Goal: Transaction & Acquisition: Subscribe to service/newsletter

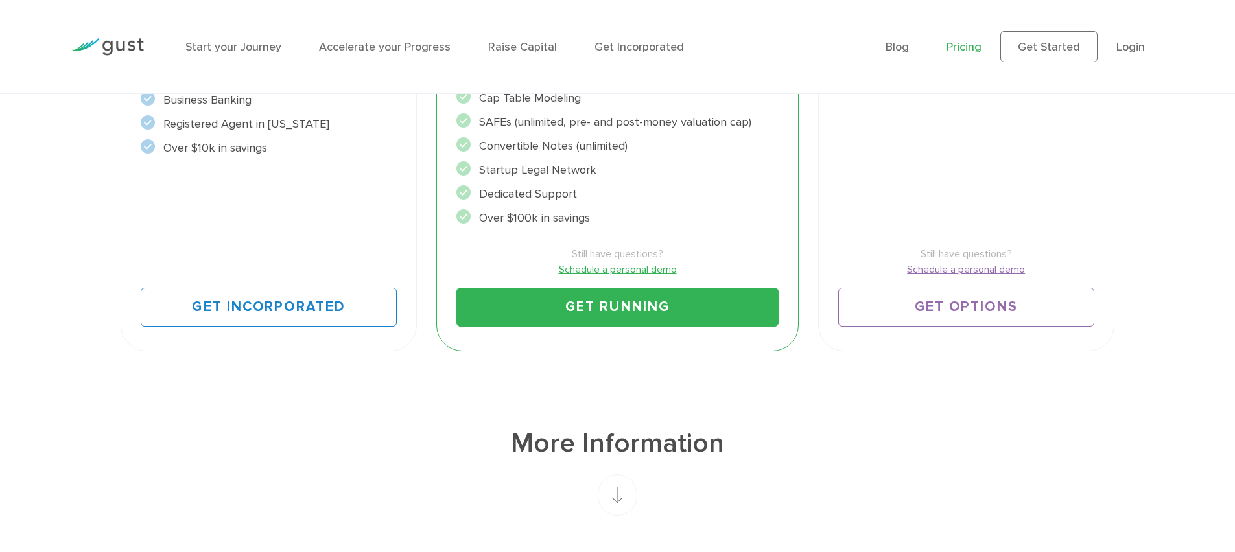
scroll to position [561, 0]
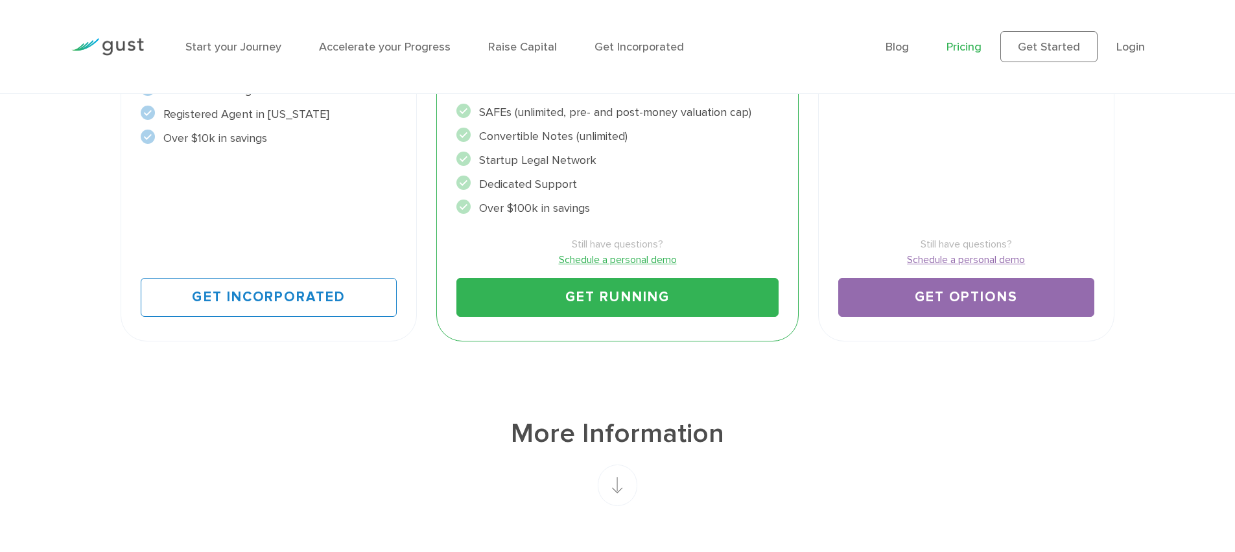
click at [981, 303] on link "Get Options" at bounding box center [966, 297] width 256 height 39
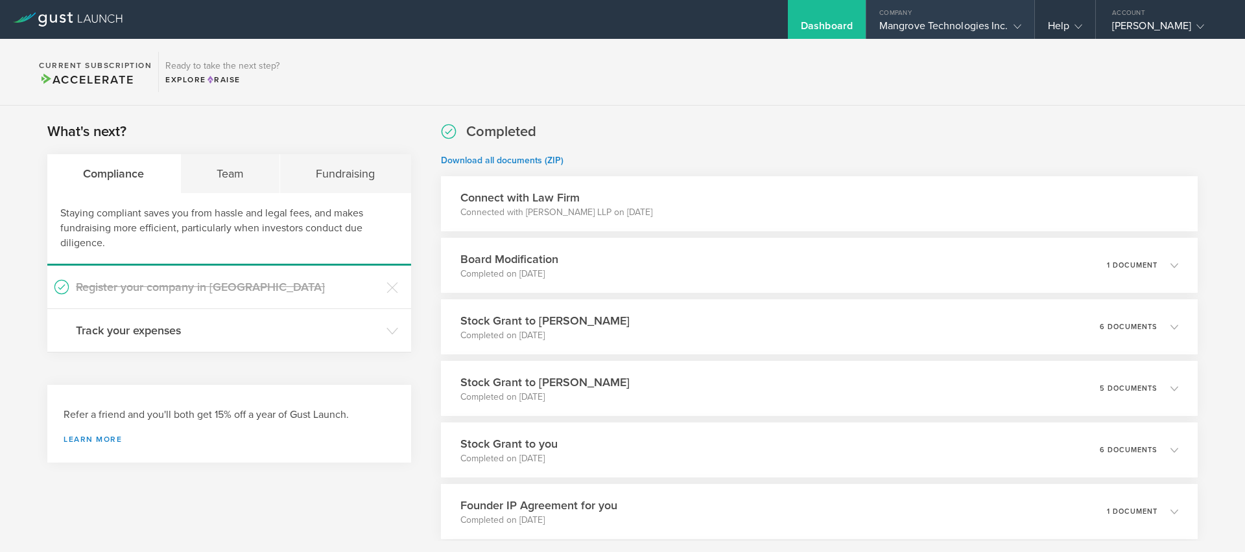
click at [987, 30] on div "Mangrove Technologies Inc." at bounding box center [950, 28] width 142 height 19
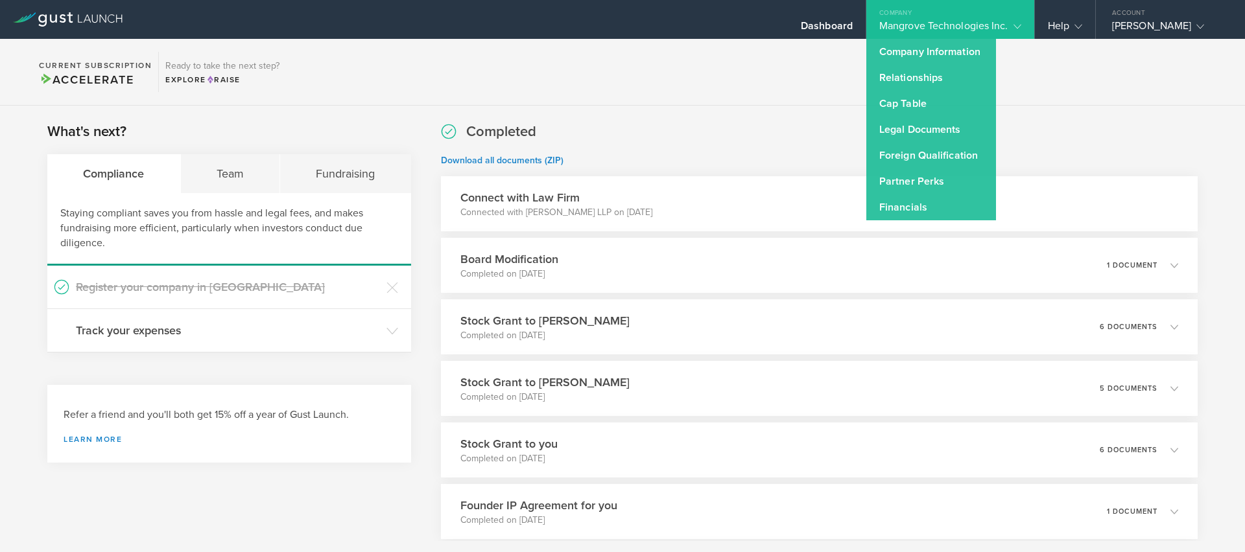
click at [718, 128] on div "Completed Download all documents (ZIP) Connect with Law Firm Connected with Ver…" at bounding box center [819, 454] width 756 height 664
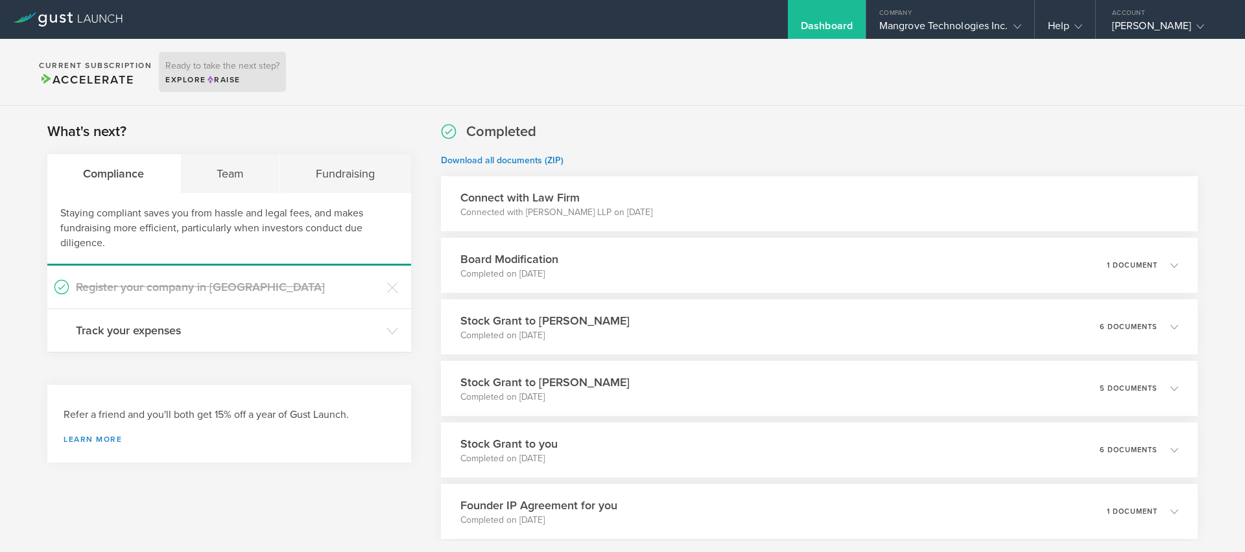
click at [211, 82] on icon at bounding box center [210, 80] width 6 height 8
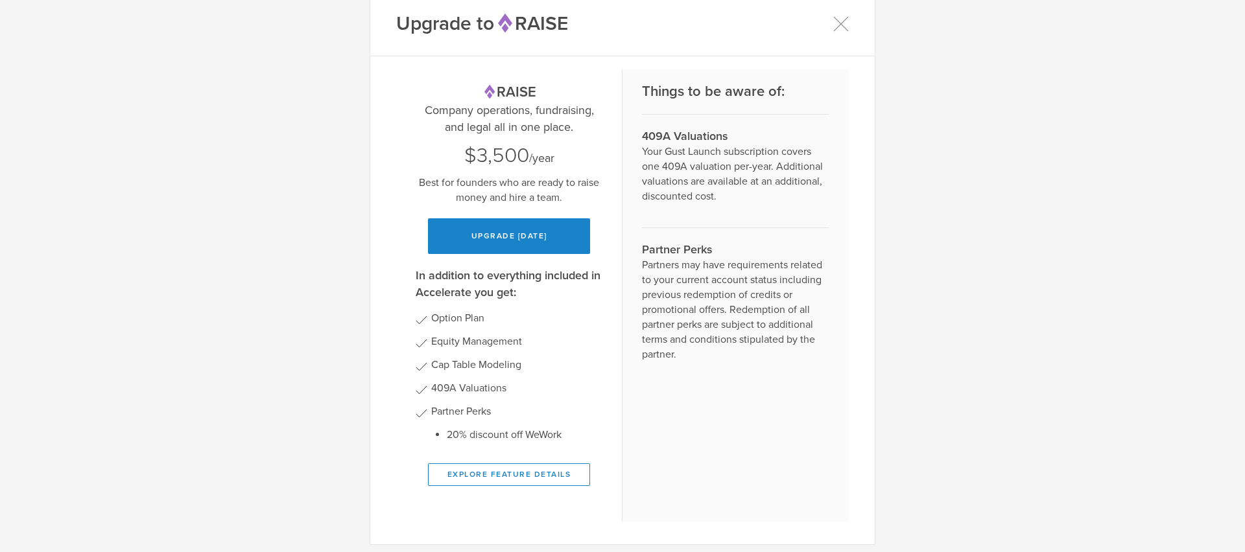
scroll to position [28, 0]
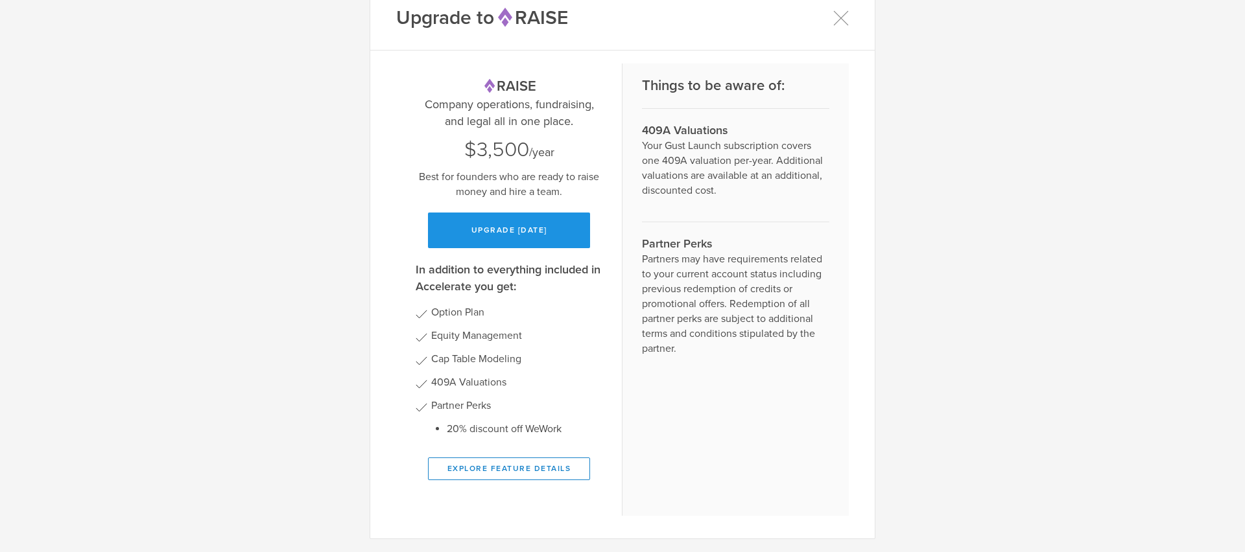
click at [504, 229] on button "Upgrade today" at bounding box center [509, 231] width 162 height 36
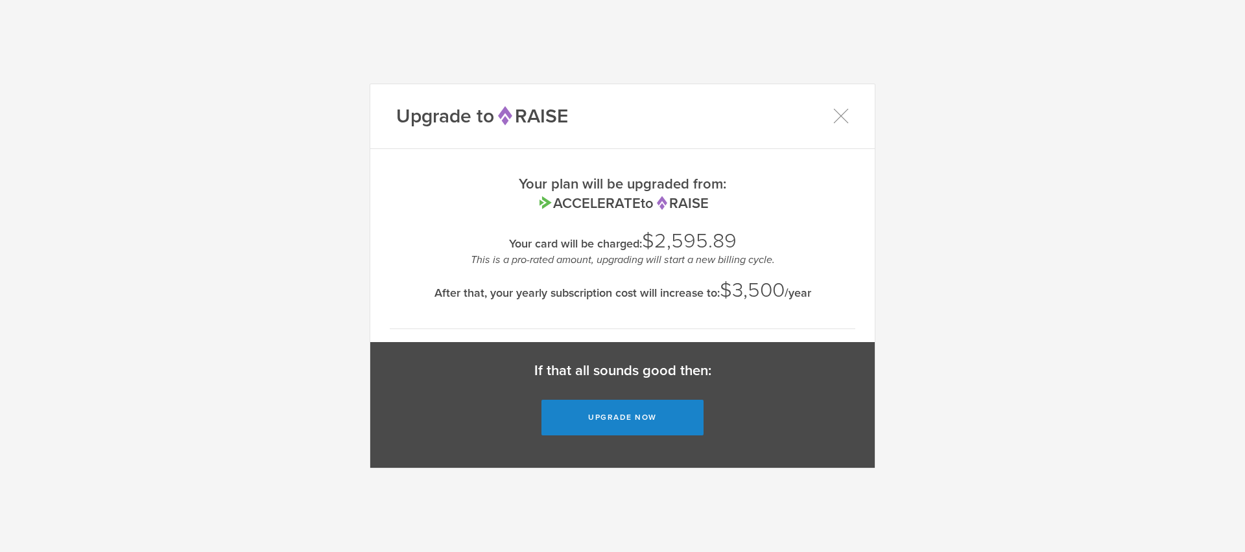
scroll to position [0, 0]
click at [845, 25] on div "Upgrade to Raise Your plan will be upgraded from: Accelerate to Raise Your card…" at bounding box center [622, 276] width 1245 height 552
